Goal: Contribute content

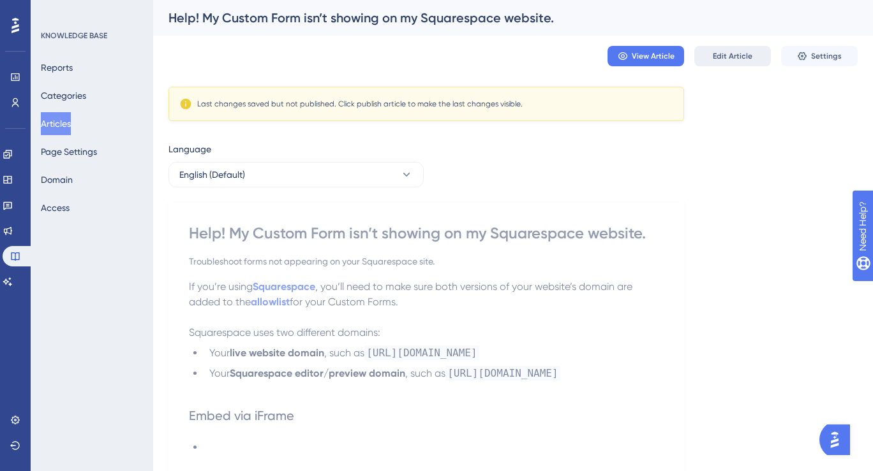
click at [739, 54] on span "Edit Article" at bounding box center [733, 56] width 40 height 10
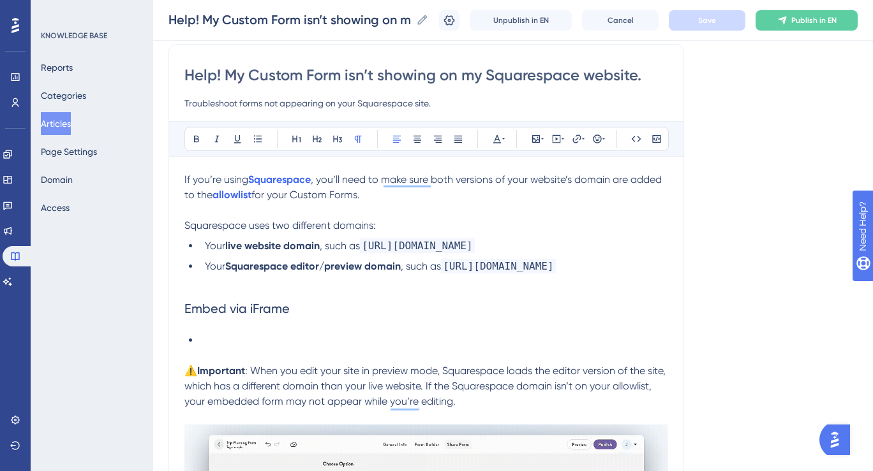
scroll to position [101, 0]
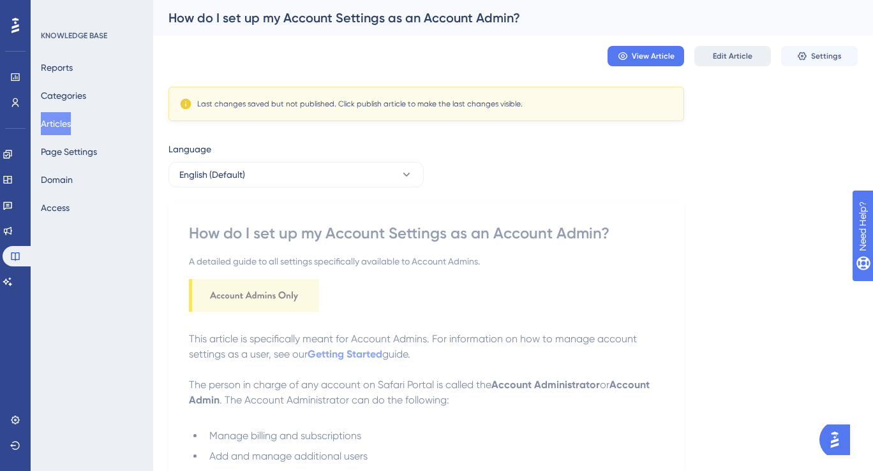
click at [727, 52] on span "Edit Article" at bounding box center [733, 56] width 40 height 10
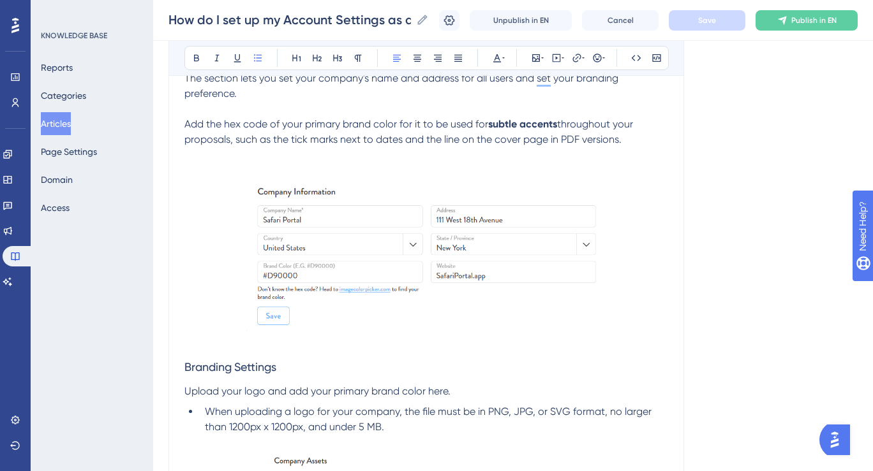
scroll to position [553, 0]
drag, startPoint x: 408, startPoint y: 141, endPoint x: 618, endPoint y: 149, distance: 209.4
drag, startPoint x: 625, startPoint y: 142, endPoint x: 405, endPoint y: 144, distance: 220.1
click at [405, 144] on p "Add the hex code of your primary brand color for it to be used for subtle accen…" at bounding box center [426, 132] width 484 height 31
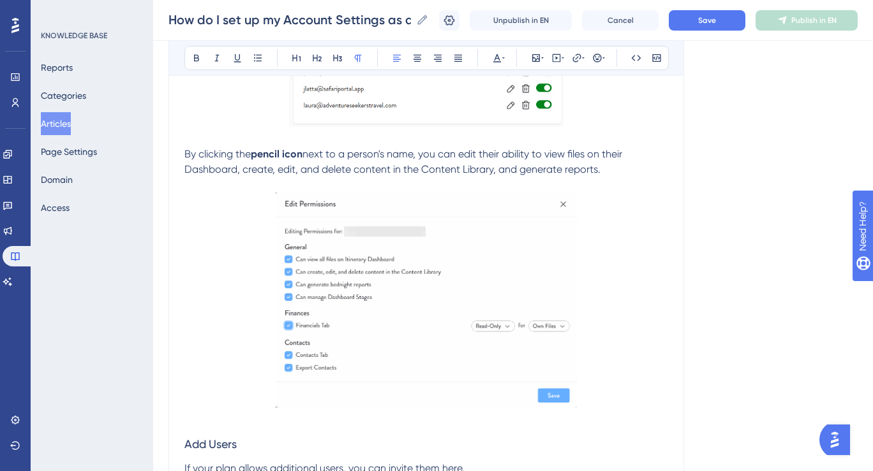
scroll to position [2144, 0]
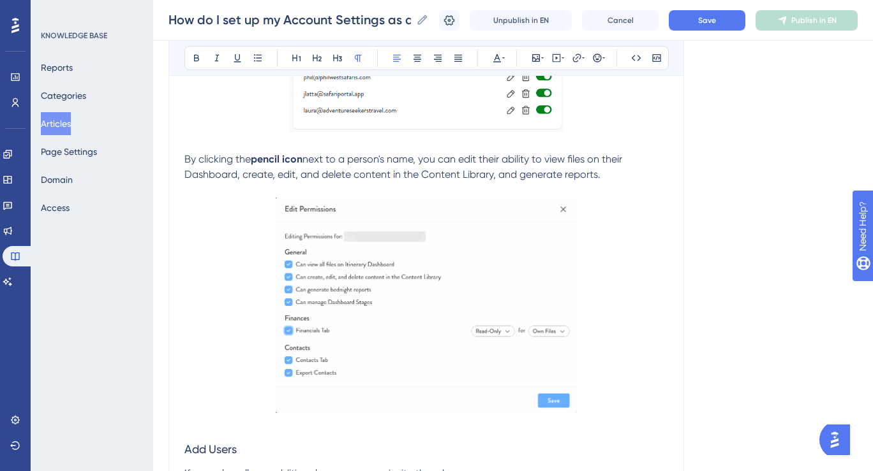
click at [615, 176] on p "By clicking the pencil icon next to a person's name, you can edit their ability…" at bounding box center [426, 167] width 484 height 31
click at [505, 177] on span "next to a person's name, you can edit their ability to view files on their Dash…" at bounding box center [404, 166] width 440 height 27
click at [544, 176] on span "next to a person's name, you can edit their ability to view files on their Dash…" at bounding box center [404, 166] width 440 height 27
click at [621, 179] on span "next to a person's name, you can edit their ability to view files on their Dash…" at bounding box center [404, 166] width 440 height 27
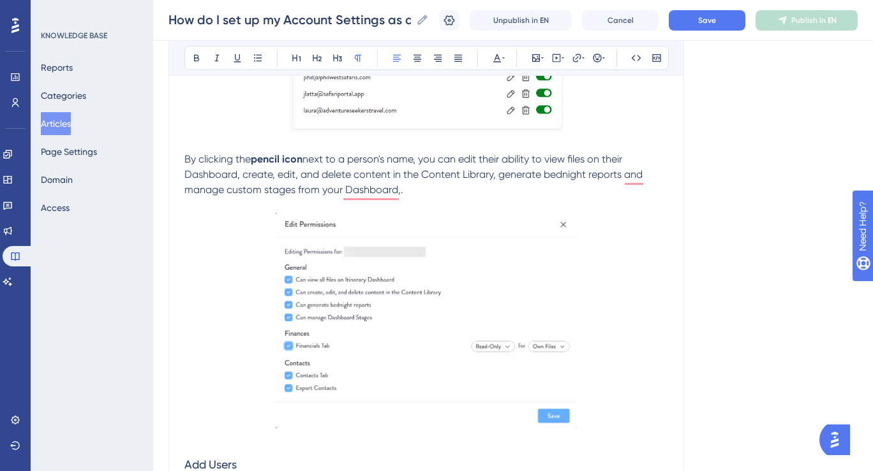
click at [573, 161] on span "next to a person's name, you can edit their ability to view files on their Dash…" at bounding box center [414, 174] width 461 height 43
click at [589, 162] on span "next to a person's name, you can edit their ability to view files on their Dash…" at bounding box center [414, 174] width 461 height 43
click at [301, 180] on span "next to a person's name, you can edit their ability to view files from the whol…" at bounding box center [421, 174] width 475 height 43
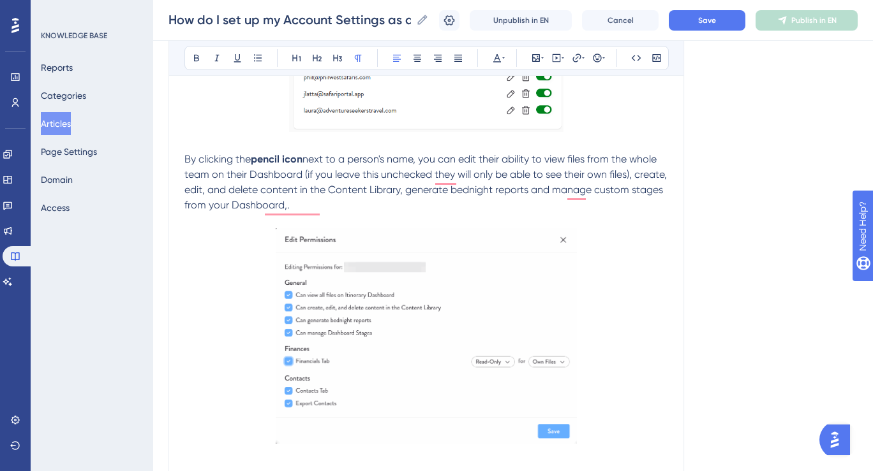
click at [341, 202] on p "By clicking the pencil icon next to a person's name, you can edit their ability…" at bounding box center [426, 182] width 484 height 61
click at [251, 206] on span "next to a person's name, you can edit their ability to view files from the whol…" at bounding box center [426, 182] width 485 height 58
click at [341, 204] on p "By clicking the pencil icon next to a person's name, you can edit their ability…" at bounding box center [426, 182] width 484 height 61
click at [217, 198] on span "next to a person's name, you can edit their ability to view files from the whol…" at bounding box center [426, 182] width 485 height 58
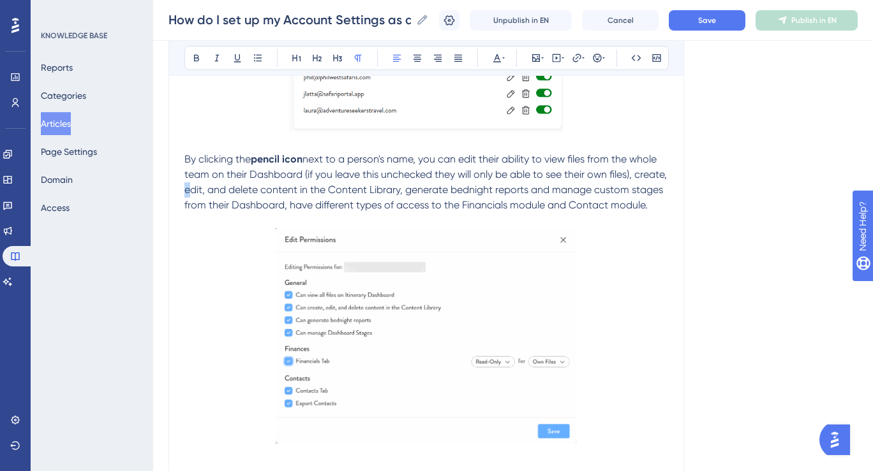
click at [217, 198] on span "next to a person's name, you can edit their ability to view files from the whol…" at bounding box center [426, 182] width 485 height 58
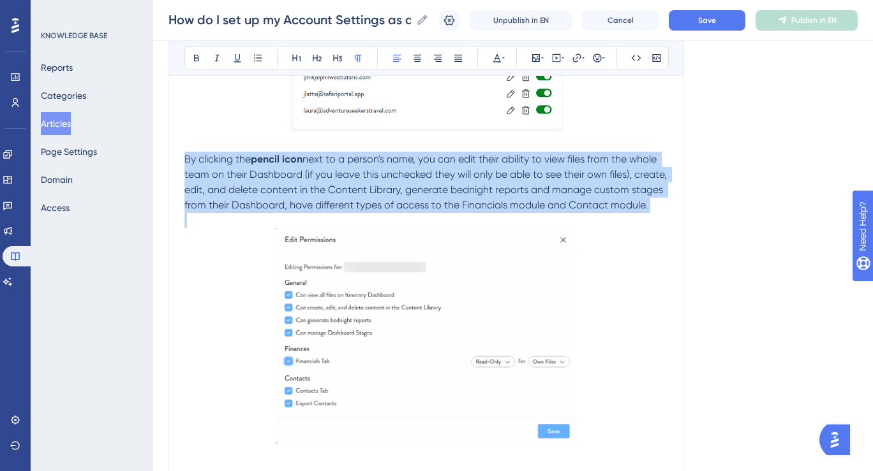
click at [217, 198] on span "next to a person's name, you can edit their ability to view files from the whol…" at bounding box center [426, 182] width 485 height 58
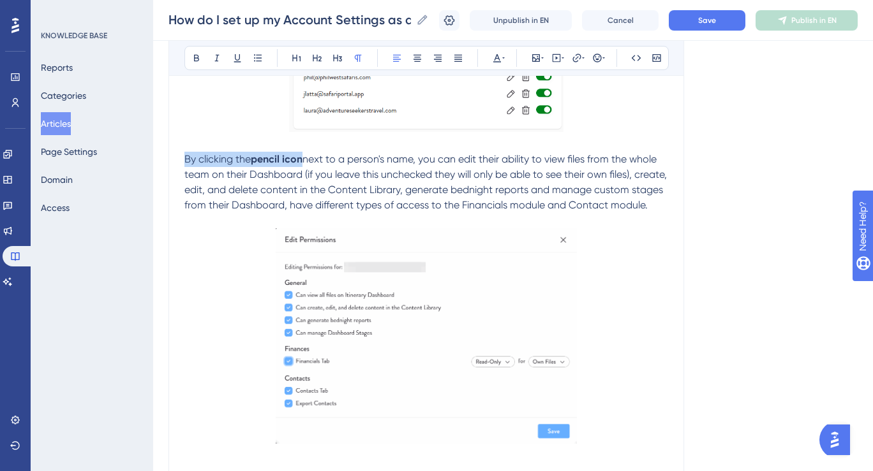
copy p "By clicking the pencil icon"
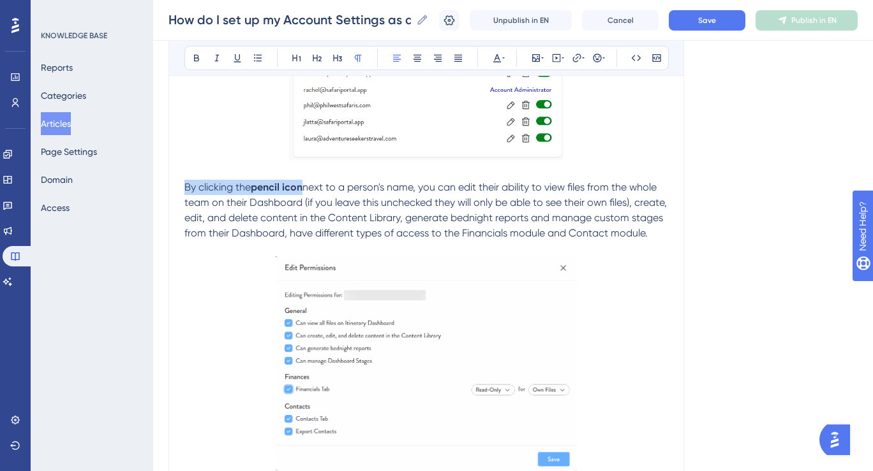
scroll to position [2112, 0]
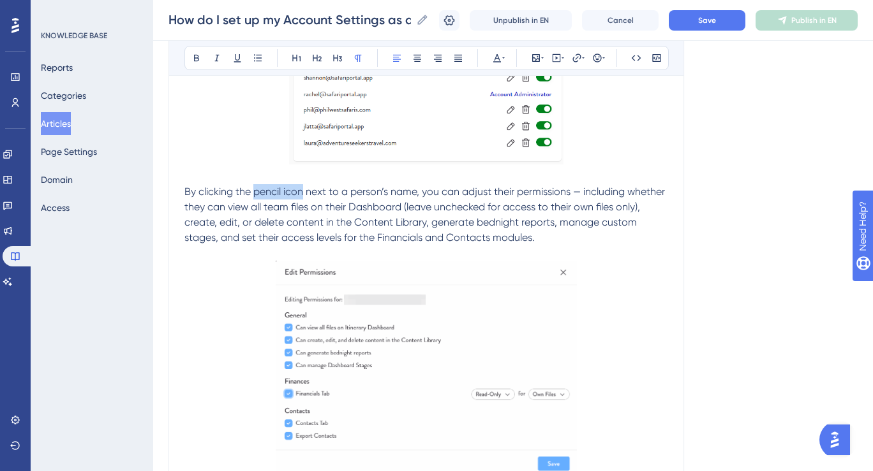
drag, startPoint x: 255, startPoint y: 195, endPoint x: 303, endPoint y: 196, distance: 48.5
click at [303, 196] on span "By clicking the pencil icon next to a person’s name, you can adjust their permi…" at bounding box center [425, 215] width 483 height 58
click at [362, 215] on span "next to a person’s name, you can adjust their permissions — including whether t…" at bounding box center [424, 215] width 480 height 58
click at [716, 24] on button "Save" at bounding box center [707, 20] width 77 height 20
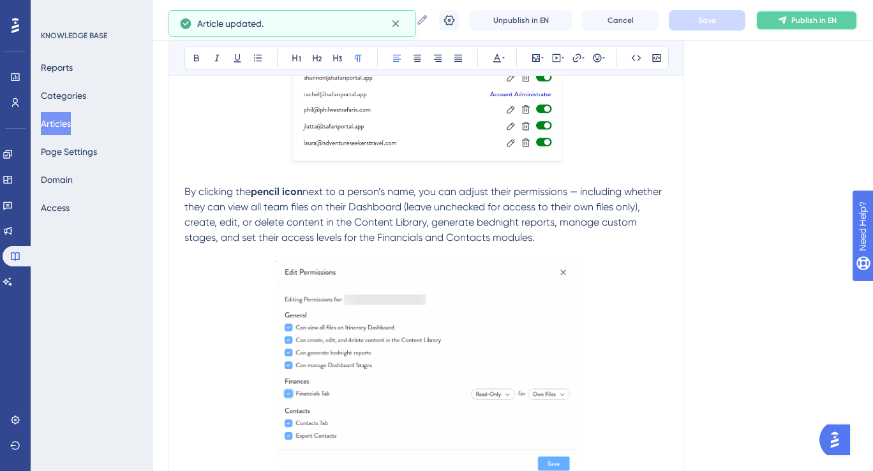
click at [796, 17] on span "Publish in EN" at bounding box center [813, 20] width 45 height 10
